Goal: Task Accomplishment & Management: Manage account settings

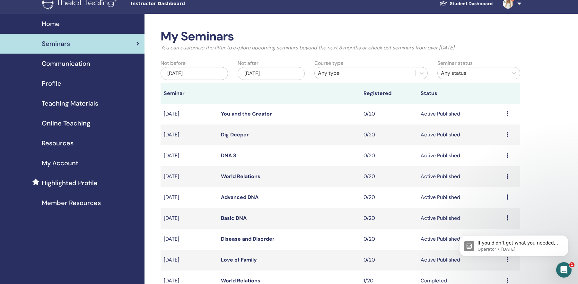
scroll to position [11, 0]
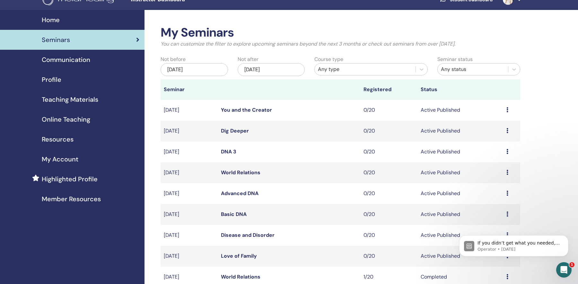
click at [264, 69] on div "Dec/16, 2025" at bounding box center [271, 69] width 67 height 13
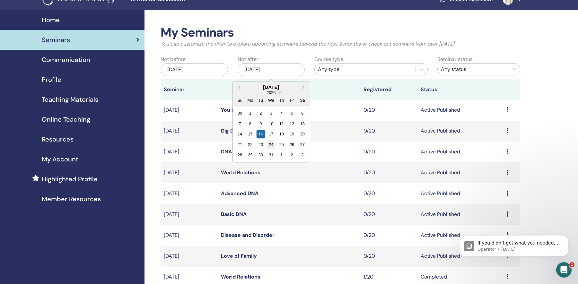
click at [271, 144] on div "24" at bounding box center [271, 144] width 9 height 9
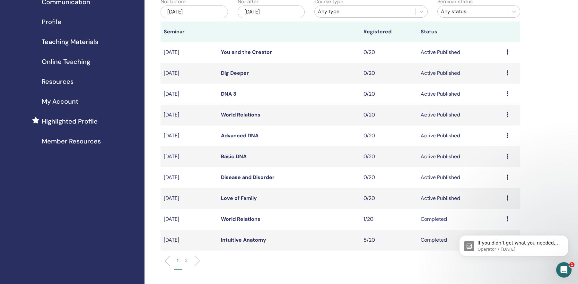
scroll to position [69, 0]
click at [243, 197] on link "Love of Family" at bounding box center [239, 197] width 36 height 7
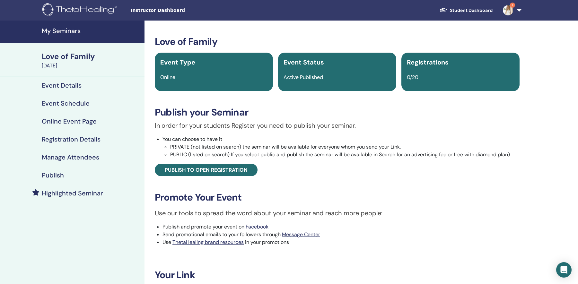
click at [96, 139] on h4 "Registration Details" at bounding box center [71, 139] width 59 height 8
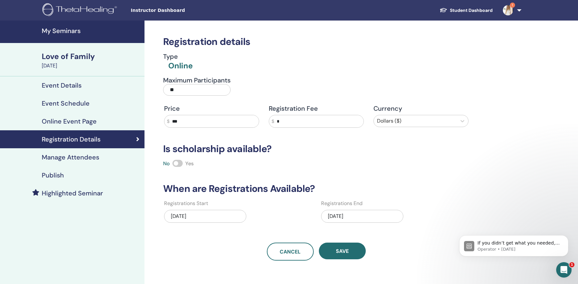
click at [54, 30] on h4 "My Seminars" at bounding box center [91, 31] width 99 height 8
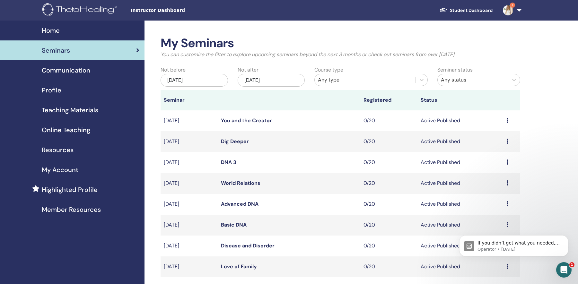
click at [233, 184] on link "World Relations" at bounding box center [240, 183] width 39 height 7
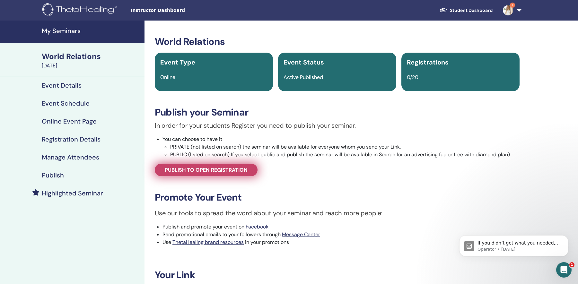
click at [189, 171] on span "Publish to open registration" at bounding box center [206, 170] width 83 height 7
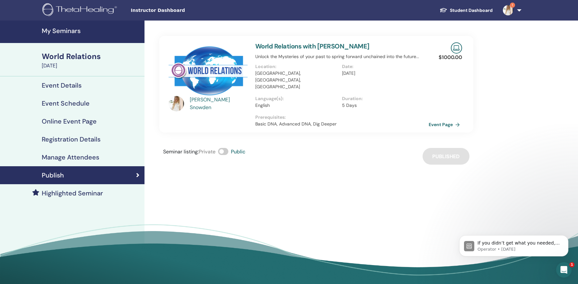
click at [74, 88] on h4 "Event Details" at bounding box center [62, 86] width 40 height 8
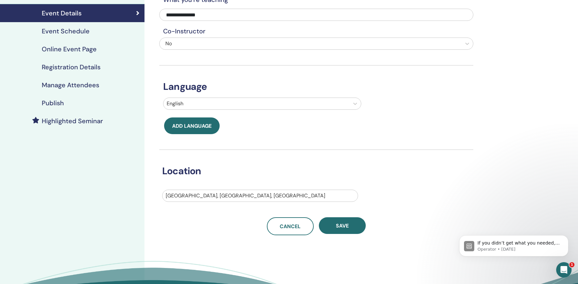
scroll to position [57, 0]
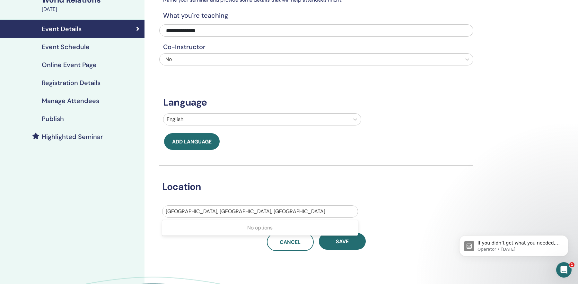
click at [228, 212] on div at bounding box center [260, 211] width 189 height 9
click at [228, 229] on div "No options" at bounding box center [260, 228] width 196 height 13
click at [254, 171] on div "Location USA, Miami Beach, FL" at bounding box center [311, 192] width 314 height 52
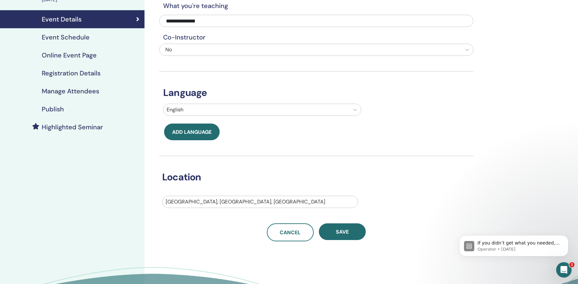
scroll to position [66, 0]
click at [97, 74] on h4 "Registration Details" at bounding box center [71, 73] width 59 height 8
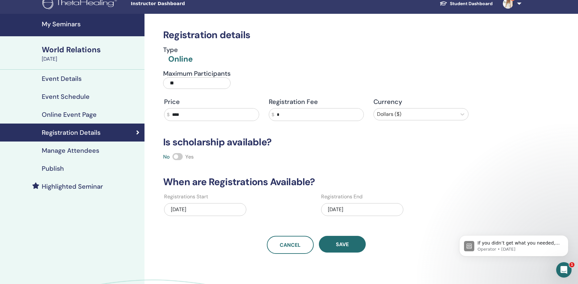
scroll to position [16, 0]
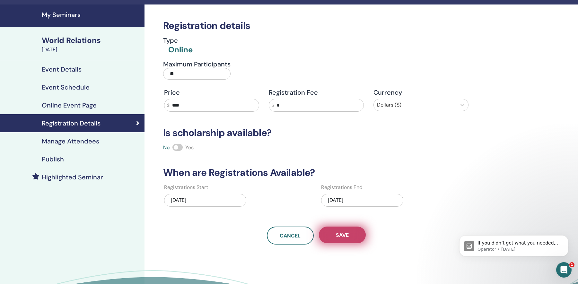
click at [345, 238] on span "Save" at bounding box center [342, 235] width 13 height 7
click at [67, 160] on div "Publish" at bounding box center [72, 159] width 134 height 8
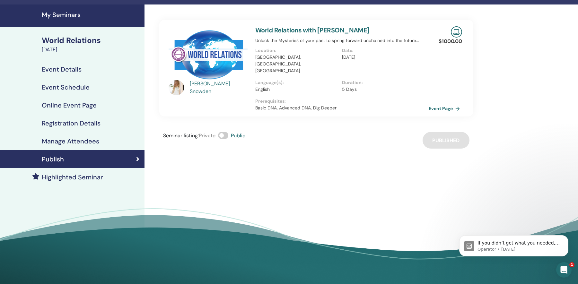
click at [65, 16] on h4 "My Seminars" at bounding box center [91, 15] width 99 height 8
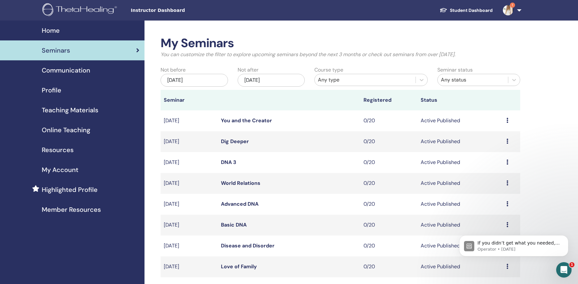
click at [71, 150] on span "Resources" at bounding box center [58, 150] width 32 height 10
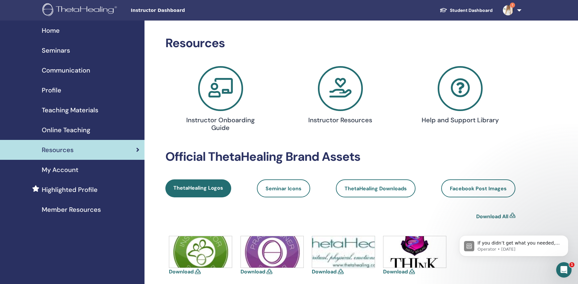
click at [94, 108] on span "Teaching Materials" at bounding box center [70, 110] width 57 height 10
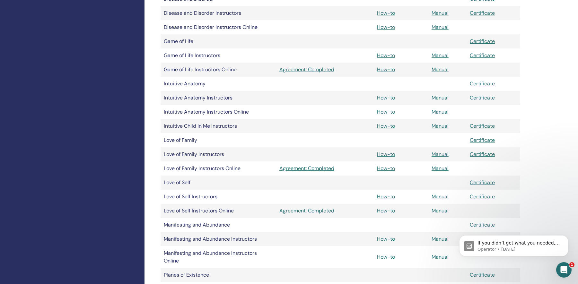
scroll to position [431, 0]
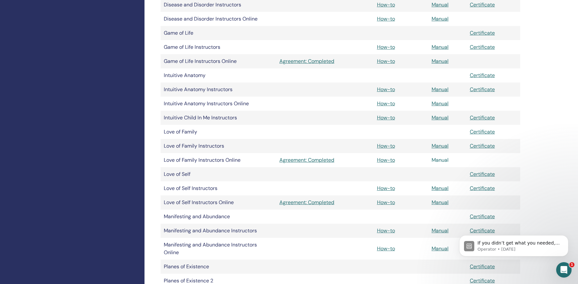
click at [438, 160] on link "Manual" at bounding box center [440, 160] width 17 height 7
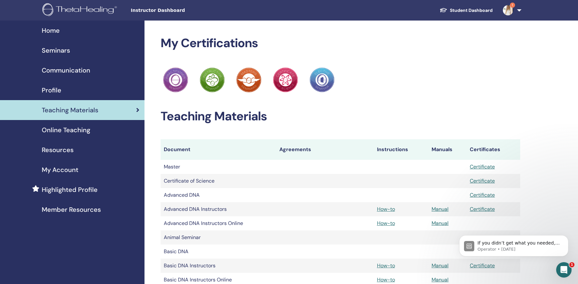
click at [56, 52] on span "Seminars" at bounding box center [56, 51] width 28 height 10
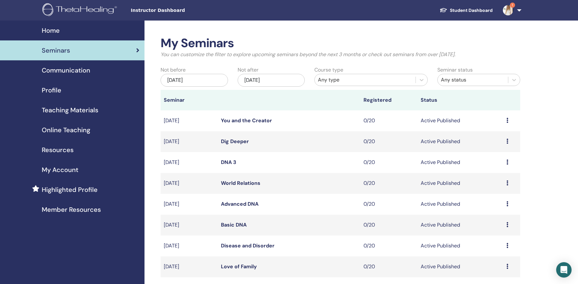
click at [53, 32] on span "Home" at bounding box center [51, 31] width 18 height 10
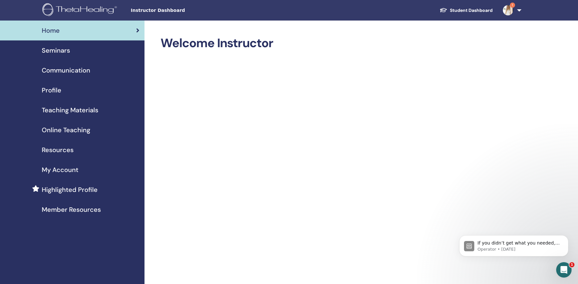
click at [461, 12] on link "Student Dashboard" at bounding box center [465, 10] width 63 height 12
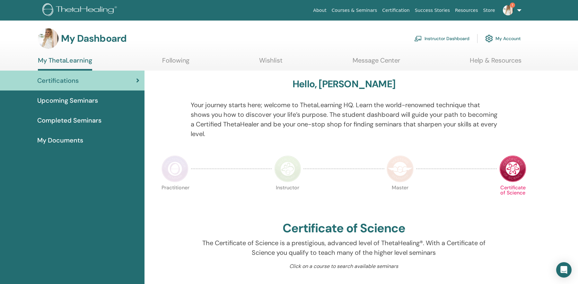
click at [80, 102] on span "Upcoming Seminars" at bounding box center [67, 101] width 61 height 10
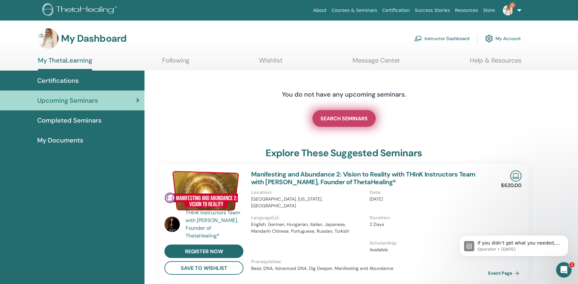
click at [327, 117] on span "SEARCH SEMINARS" at bounding box center [343, 118] width 47 height 7
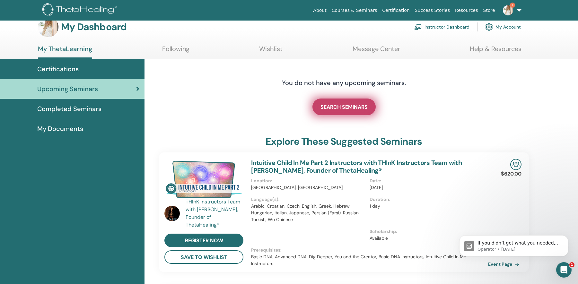
click at [327, 108] on span "SEARCH SEMINARS" at bounding box center [343, 107] width 47 height 7
